Goal: Task Accomplishment & Management: Manage account settings

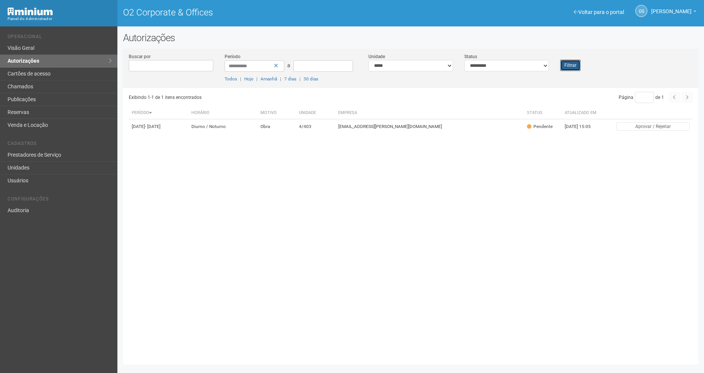
click at [568, 67] on button "Filtrar" at bounding box center [570, 65] width 20 height 11
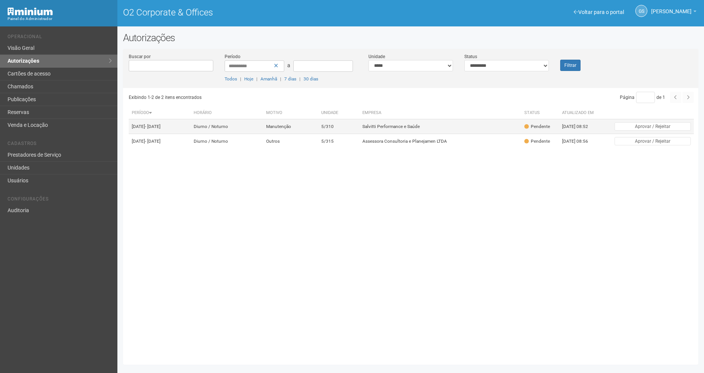
click at [360, 127] on td "5/310" at bounding box center [338, 126] width 41 height 15
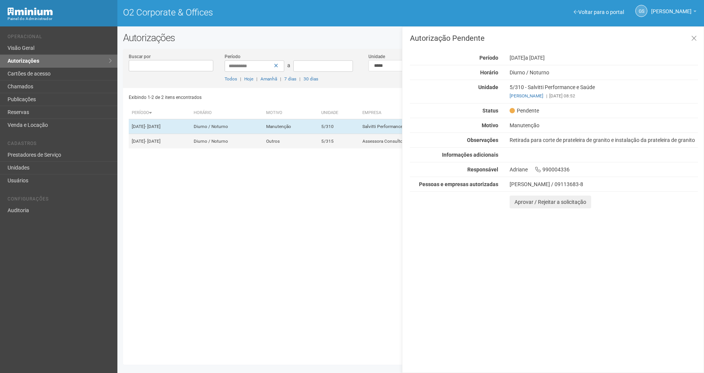
click at [360, 149] on td "5/315" at bounding box center [338, 141] width 41 height 15
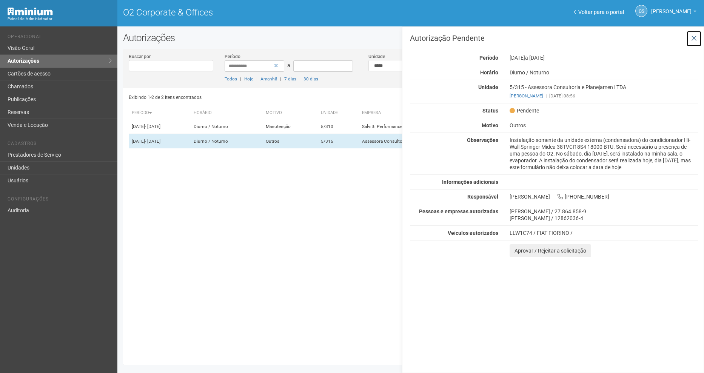
click at [694, 39] on icon at bounding box center [695, 39] width 6 height 8
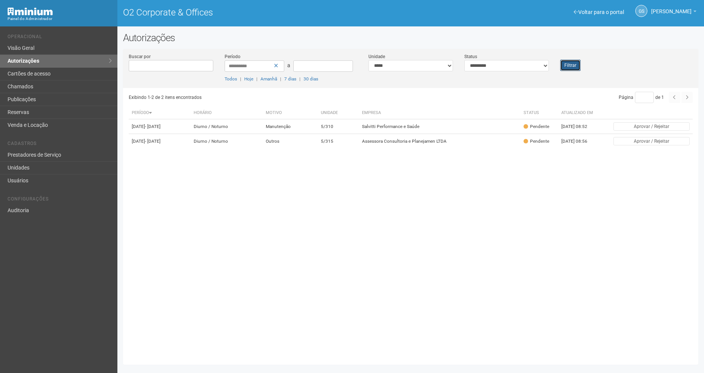
click at [569, 64] on button "Filtrar" at bounding box center [570, 65] width 20 height 11
click at [565, 66] on button "Filtrar" at bounding box center [570, 65] width 20 height 11
click at [567, 61] on button "Filtrar" at bounding box center [570, 65] width 20 height 11
